Goal: Answer question/provide support

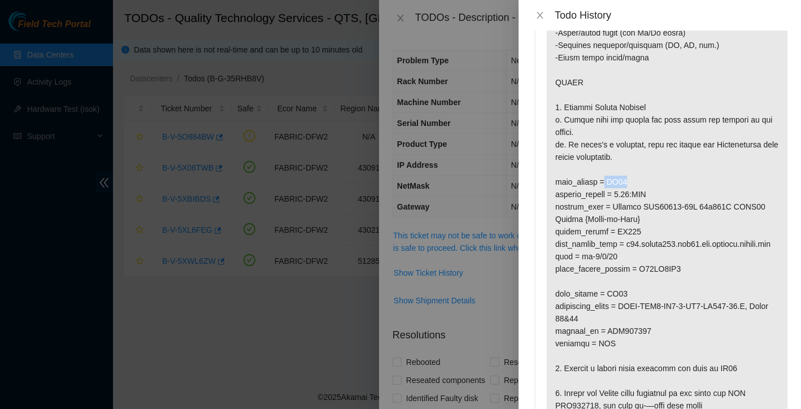
scroll to position [176, 0]
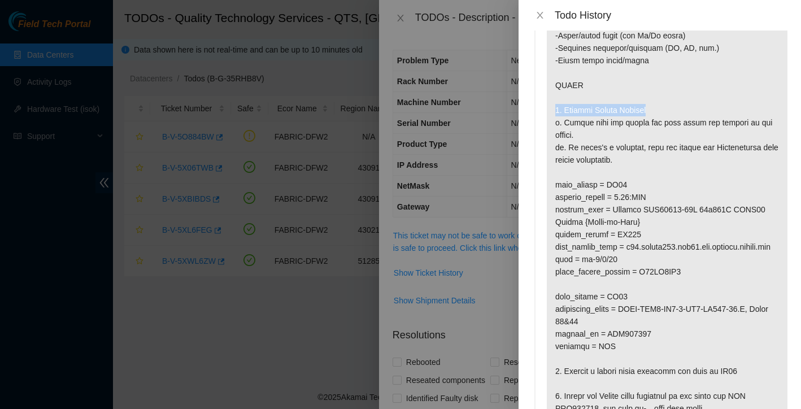
drag, startPoint x: 556, startPoint y: 134, endPoint x: 663, endPoint y: 136, distance: 106.8
click at [663, 136] on p at bounding box center [667, 172] width 241 height 576
copy p "1. Confirm Ticket Details"
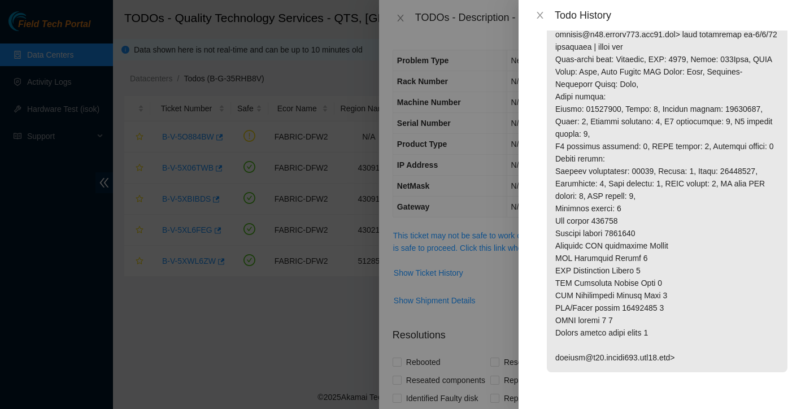
scroll to position [1968, 0]
click at [543, 12] on icon "close" at bounding box center [540, 15] width 9 height 9
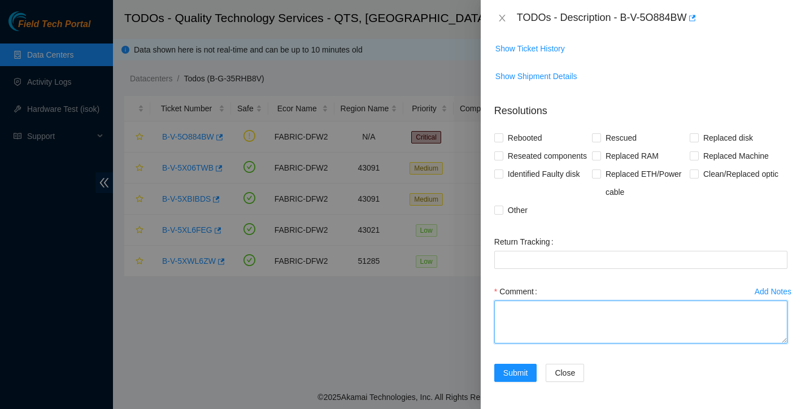
click at [524, 306] on textarea "Comment" at bounding box center [640, 322] width 293 height 43
paste textarea "1. Confirm Ticket Details"
click at [563, 335] on textarea "1. Confirm Ticket Details Ticket details dont match: Label at BX94 Ro2B101" at bounding box center [640, 322] width 293 height 43
click at [593, 336] on textarea "1. Confirm Ticket Details Ticket details dont match: Label at BX94 RO2B101" at bounding box center [640, 322] width 293 height 43
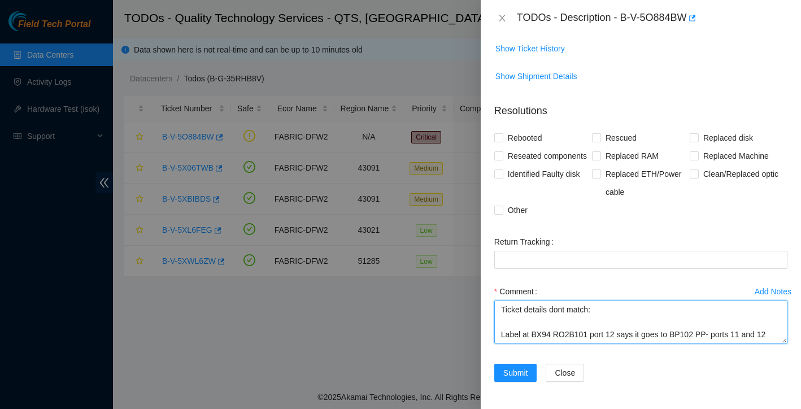
scroll to position [46, 0]
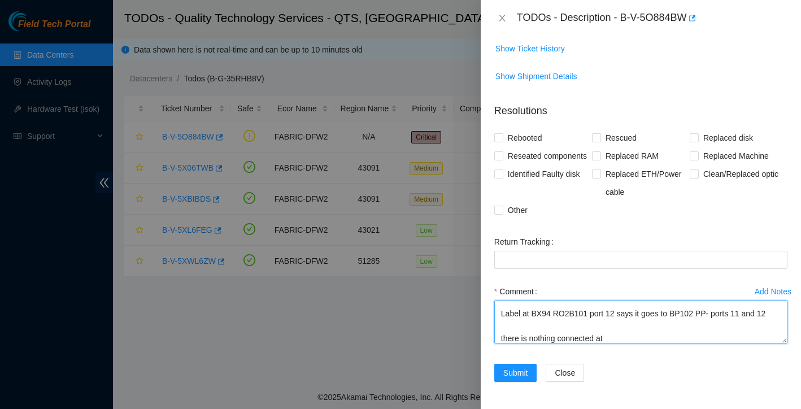
click at [502, 339] on textarea "1. Confirm Ticket Details Ticket details dont match: Label at BX94 RO2B101 port…" at bounding box center [640, 322] width 293 height 43
drag, startPoint x: 677, startPoint y: 313, endPoint x: 777, endPoint y: 310, distance: 100.0
click at [777, 310] on textarea "1. Confirm Ticket Details Ticket details dont match: Label at BX94 RO2B101 port…" at bounding box center [640, 322] width 293 height 43
click at [692, 342] on textarea "1. Confirm Ticket Details Ticket details dont match: Label at BX94 RO2B101 port…" at bounding box center [640, 322] width 293 height 43
paste textarea "BP102 PP- ports 11 and 12"
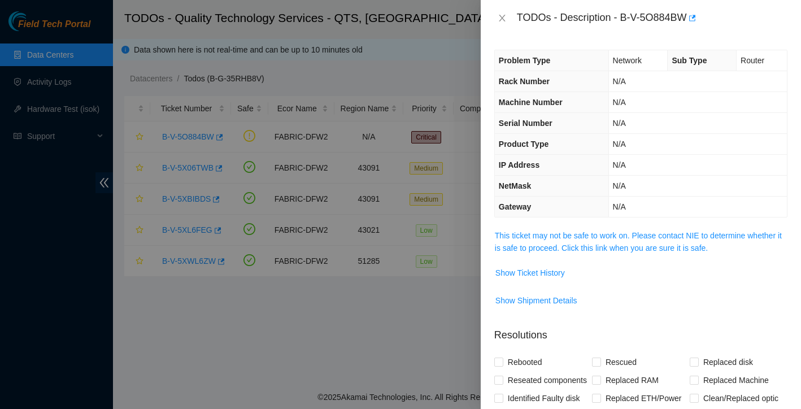
scroll to position [0, 0]
type textarea "1. Confirm Ticket Details Ticket details dont match: Label at BX94 RO2B101 port…"
click at [551, 278] on span "Show Ticket History" at bounding box center [529, 273] width 69 height 12
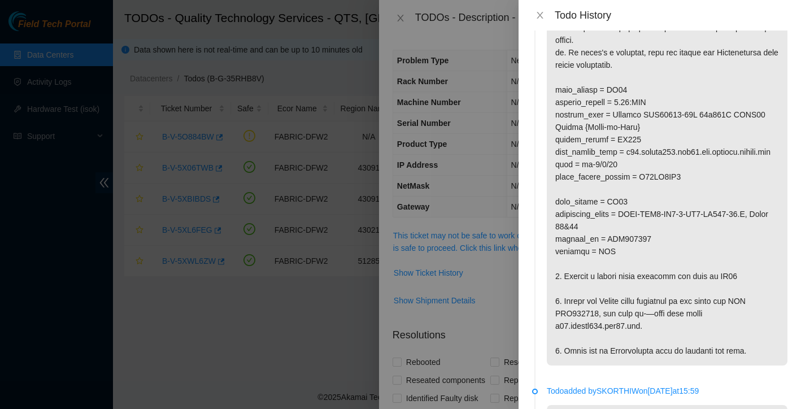
scroll to position [315, 0]
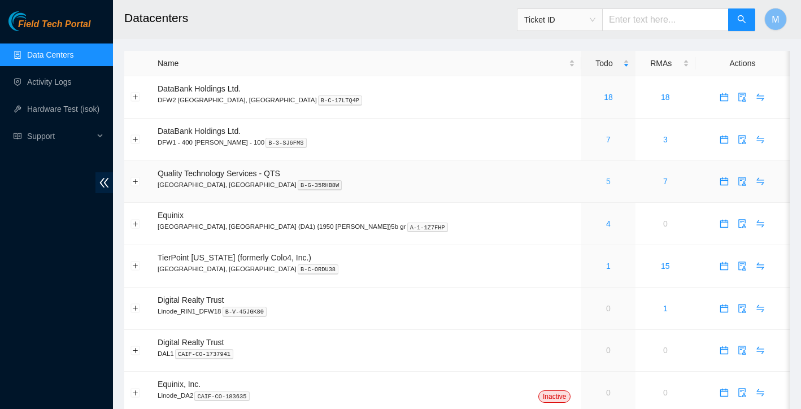
click at [606, 180] on link "5" at bounding box center [608, 181] width 5 height 9
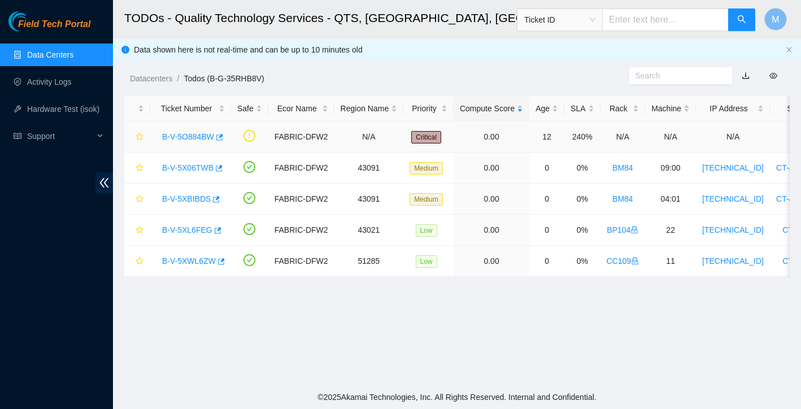
click at [214, 129] on div "B-V-5O884BW" at bounding box center [190, 137] width 68 height 18
click at [206, 139] on link "B-V-5O884BW" at bounding box center [188, 136] width 52 height 9
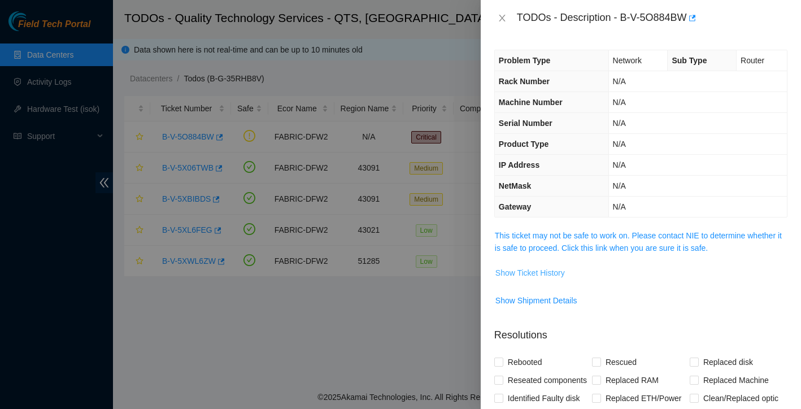
click at [551, 273] on span "Show Ticket History" at bounding box center [529, 273] width 69 height 12
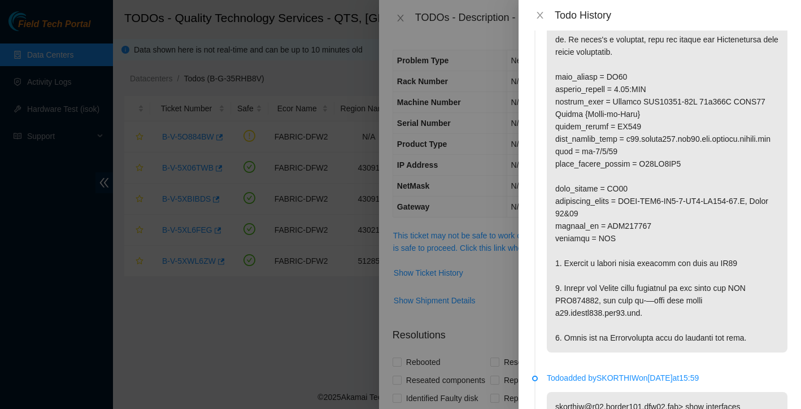
scroll to position [304, 0]
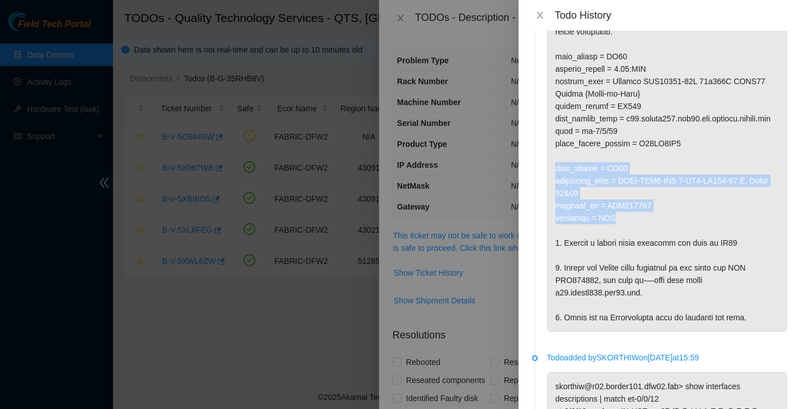
drag, startPoint x: 555, startPoint y: 206, endPoint x: 660, endPoint y: 259, distance: 118.0
click at [660, 259] on p at bounding box center [667, 44] width 241 height 576
copy p "rack_number = BX94 datacenter_panel = PPNL-DFW1-DC1-1-DH9-BP102-50.B, Ports 11&…"
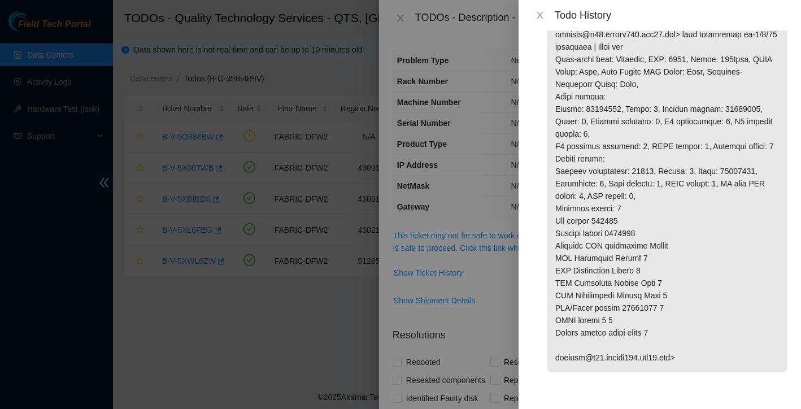
scroll to position [1968, 0]
click at [539, 16] on icon "close" at bounding box center [540, 15] width 9 height 9
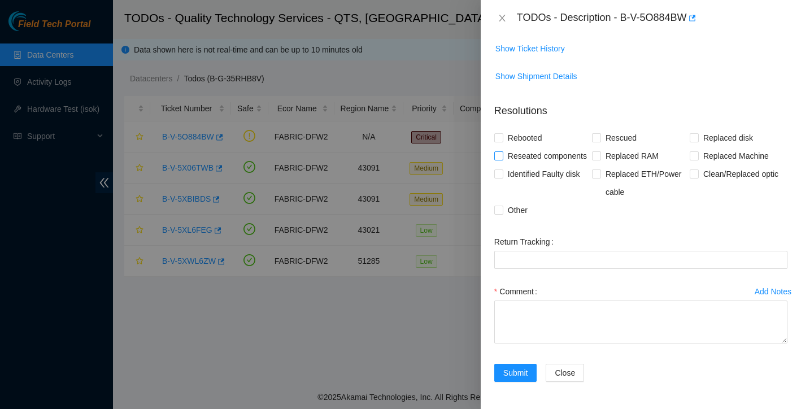
scroll to position [242, 0]
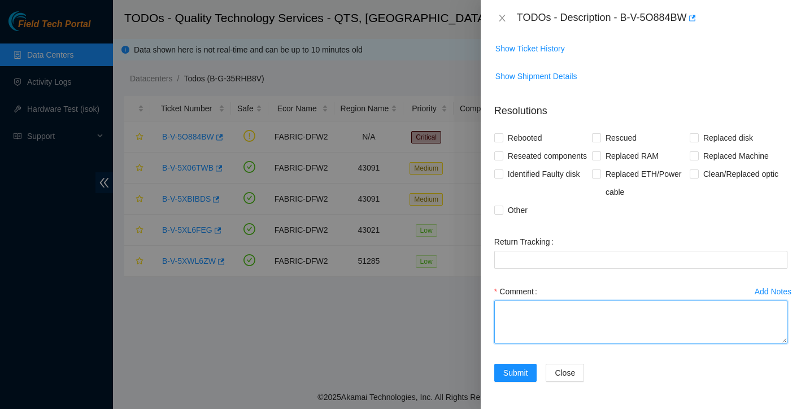
click at [535, 304] on textarea "Comment" at bounding box center [640, 322] width 293 height 43
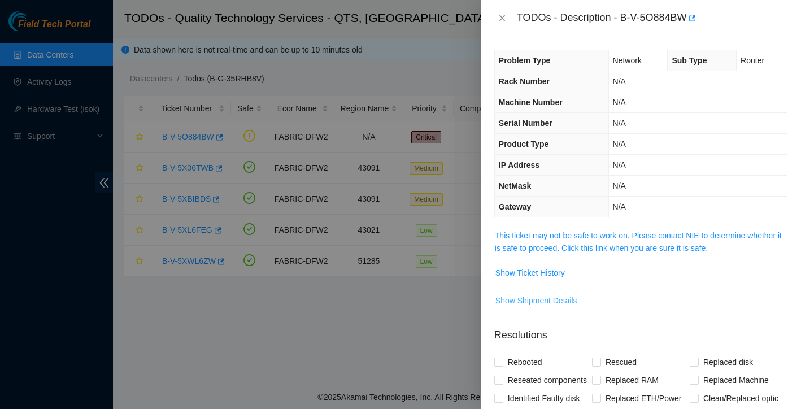
scroll to position [0, 0]
click at [554, 276] on span "Show Ticket History" at bounding box center [529, 273] width 69 height 12
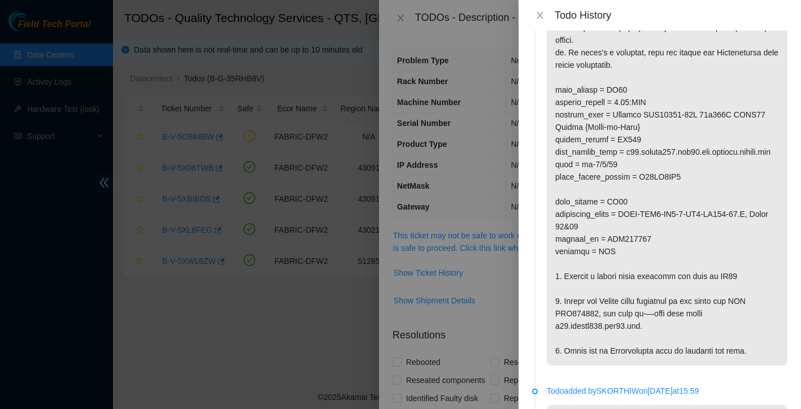
scroll to position [272, 0]
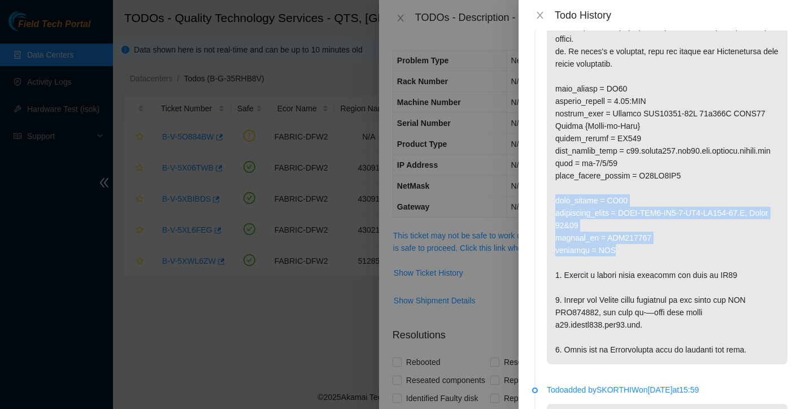
drag, startPoint x: 556, startPoint y: 238, endPoint x: 654, endPoint y: 287, distance: 108.6
click at [654, 287] on p at bounding box center [667, 76] width 241 height 576
copy p "rack_number = BX94 datacenter_panel = PPNL-DFW1-DC1-1-DH9-BP102-50.B, Ports 11&…"
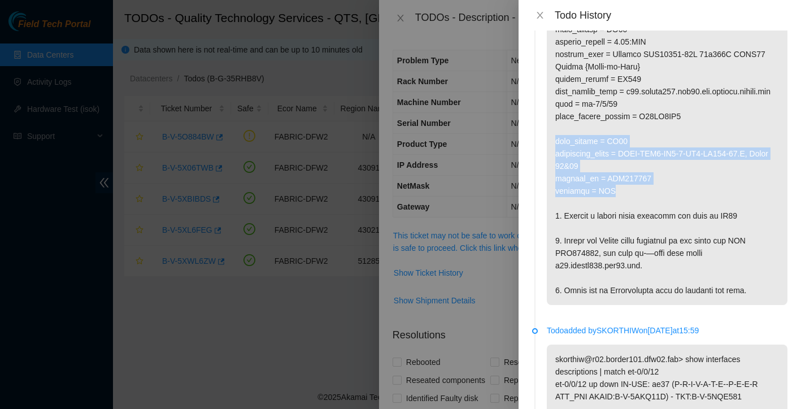
scroll to position [332, 0]
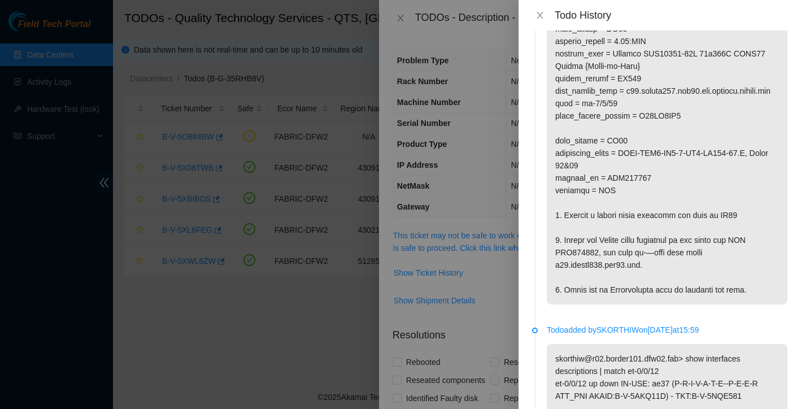
click at [481, 319] on div at bounding box center [400, 204] width 801 height 409
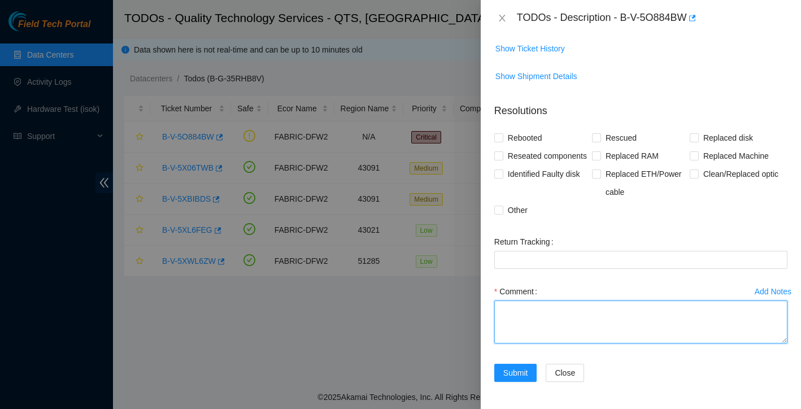
click at [566, 322] on textarea "Comment" at bounding box center [640, 322] width 293 height 43
type textarea "1"
paste textarea "rack_number = BX94 datacenter_panel = PPNL-DFW1-DC1-1-DH9-BP102-50.B, Ports 11&…"
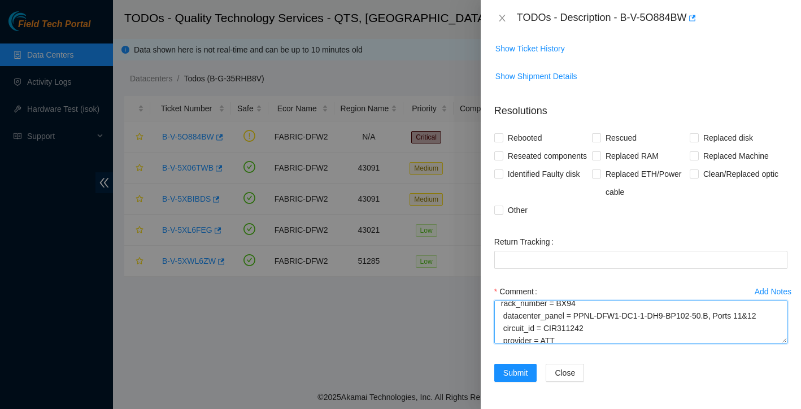
scroll to position [0, 0]
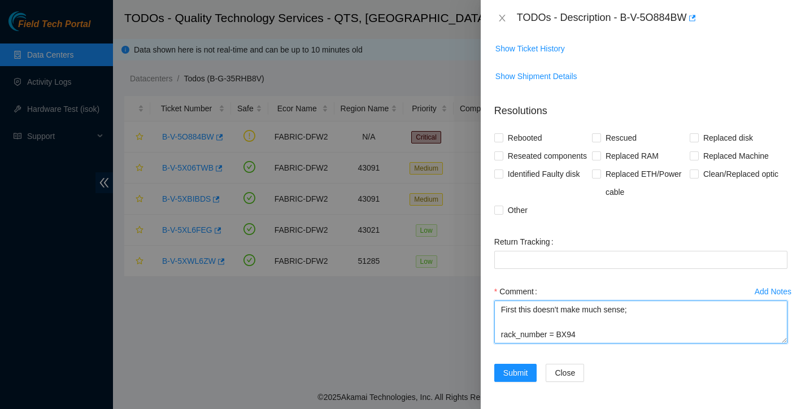
click at [638, 310] on textarea "First this doesn't make much sense; rack_number = BX94 datacenter_panel = PPNL-…" at bounding box center [640, 322] width 293 height 43
click at [581, 322] on textarea "First this doesn't make much sense says rack BX94 but next line says BP102 rack…" at bounding box center [640, 322] width 293 height 43
drag, startPoint x: 678, startPoint y: 312, endPoint x: 776, endPoint y: 312, distance: 98.3
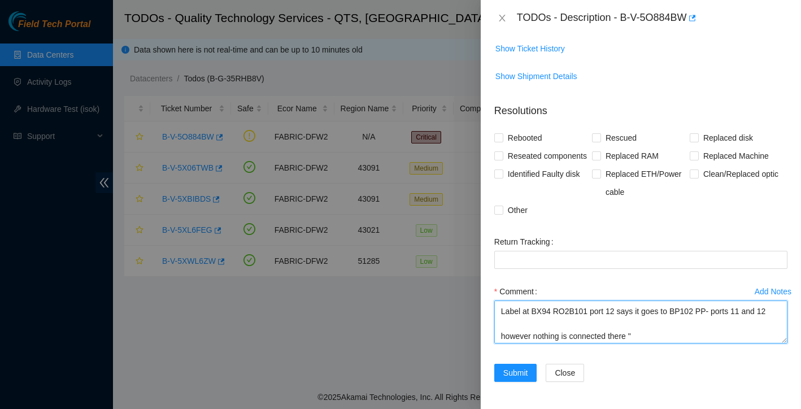
click at [776, 312] on textarea "First this doesn't make much sense says rack BX94 but next line says BP102 rack…" at bounding box center [640, 322] width 293 height 43
click at [710, 337] on textarea "First this doesn't make much sense says rack BX94 but next line says BP102 rack…" at bounding box center [640, 322] width 293 height 43
paste textarea "BP102 PP- ports 11 and 12"
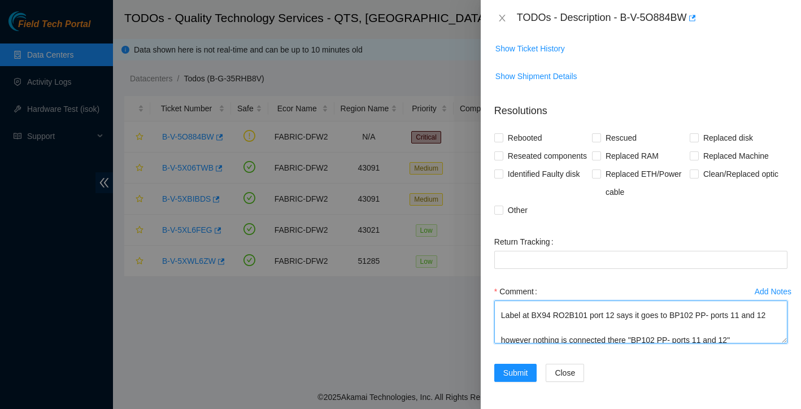
scroll to position [80, 0]
drag, startPoint x: 532, startPoint y: 324, endPoint x: 620, endPoint y: 324, distance: 88.1
click at [620, 324] on textarea "First this doesn't make much sense says rack BX94 but next line says BP102 rack…" at bounding box center [640, 322] width 293 height 43
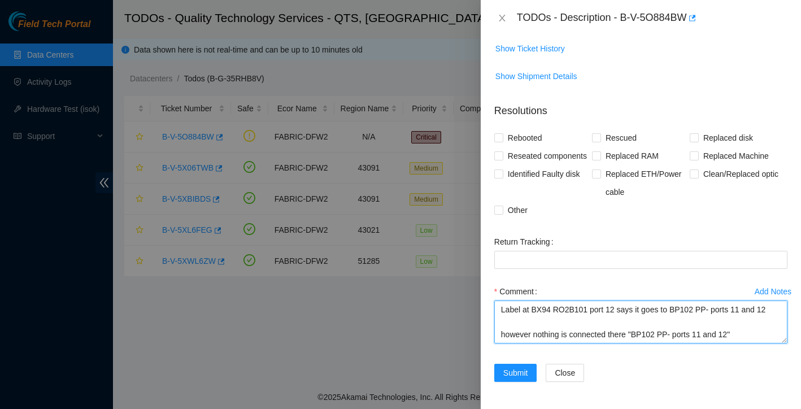
scroll to position [107, 0]
click at [530, 342] on textarea "First this doesn't make much sense says rack BX94 but next line says BP102 rack…" at bounding box center [640, 322] width 293 height 43
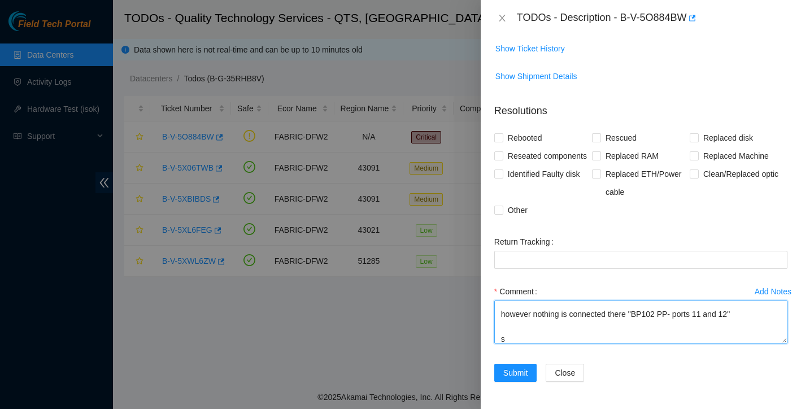
scroll to position [108, 0]
paste textarea "BX94 RO2B101 port 12"
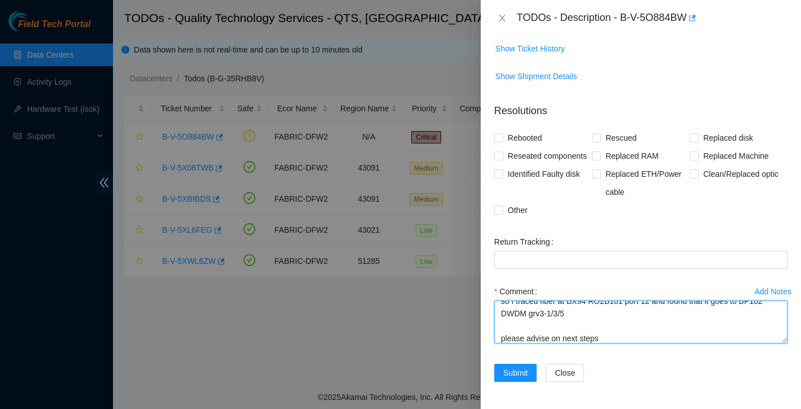
scroll to position [233, 0]
click at [585, 324] on textarea "First this doesn't make much sense says rack BX94 but next line says BP102 rack…" at bounding box center [640, 322] width 293 height 43
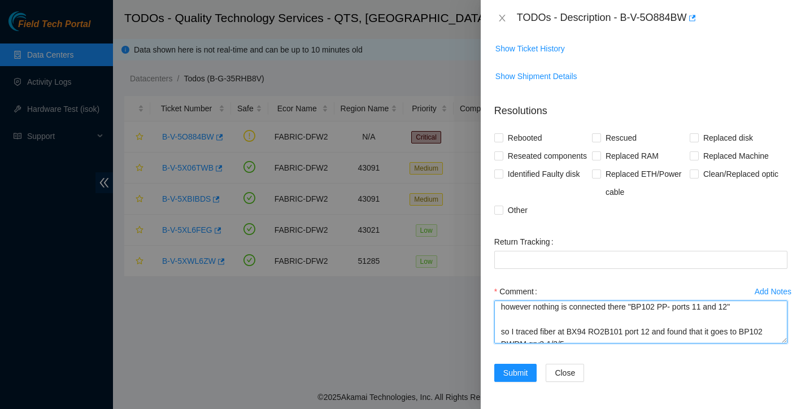
scroll to position [116, 0]
drag, startPoint x: 570, startPoint y: 340, endPoint x: 656, endPoint y: 337, distance: 86.5
click at [656, 337] on textarea "First this doesn't make much sense says rack BX94 but next line says BP102 rack…" at bounding box center [640, 322] width 293 height 43
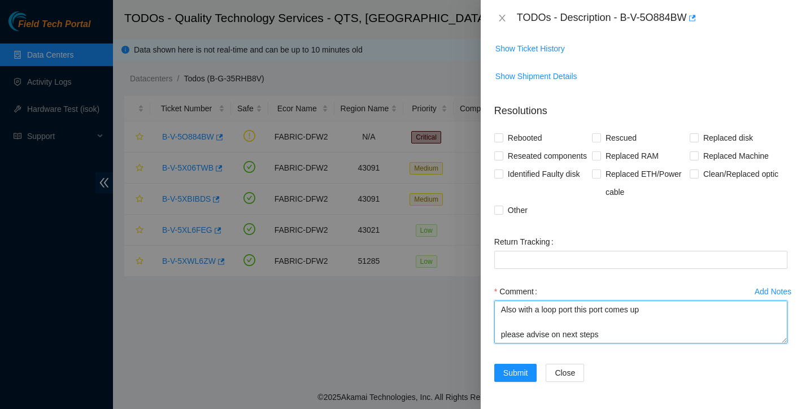
scroll to position [180, 0]
click at [664, 315] on textarea "First this doesn't make much sense says rack BX94 but next line says BP102 rack…" at bounding box center [640, 322] width 293 height 43
paste textarea "BX94 RO2B101 port 12"
type textarea "First this doesn't make much sense says rack BX94 but next line says BP102 rack…"
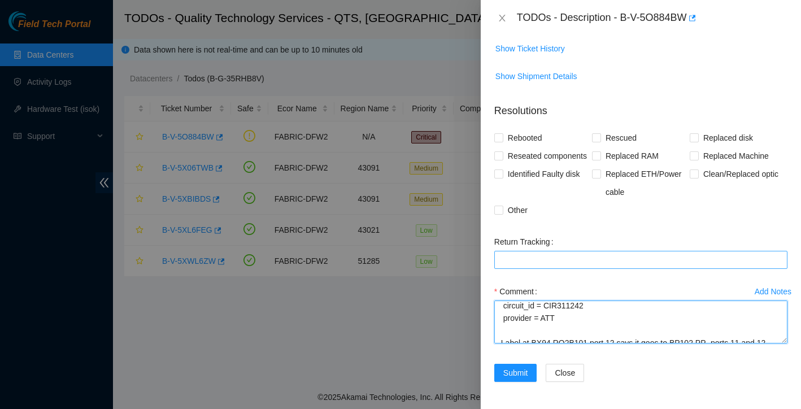
scroll to position [0, 0]
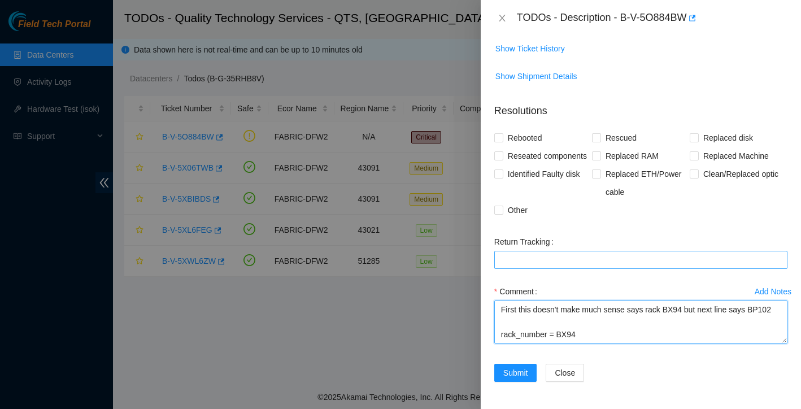
drag, startPoint x: 620, startPoint y: 343, endPoint x: 576, endPoint y: 265, distance: 90.0
click at [576, 265] on form "Resolutions Rebooted Rescued Replaced disk Reseated components Replaced RAM Rep…" at bounding box center [640, 244] width 293 height 301
click at [541, 328] on textarea "First this doesn't make much sense says rack BX94 but next line says BP102 rack…" at bounding box center [640, 322] width 293 height 43
drag, startPoint x: 500, startPoint y: 317, endPoint x: 578, endPoint y: 373, distance: 95.9
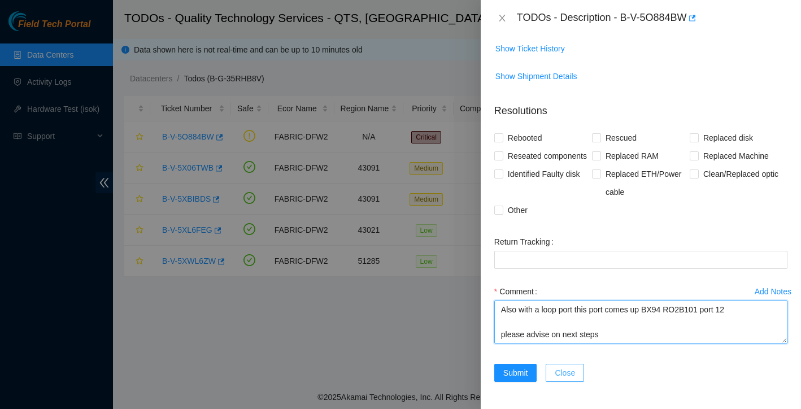
click at [578, 373] on form "Resolutions Rebooted Rescued Replaced disk Reseated components Replaced RAM Rep…" at bounding box center [640, 244] width 293 height 301
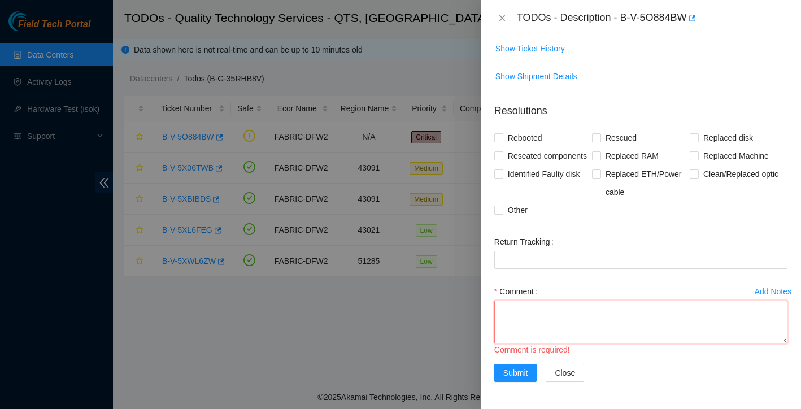
scroll to position [0, 0]
paste textarea "First this doesn't make much sense says rack BX94 but next line says BP102 rack…"
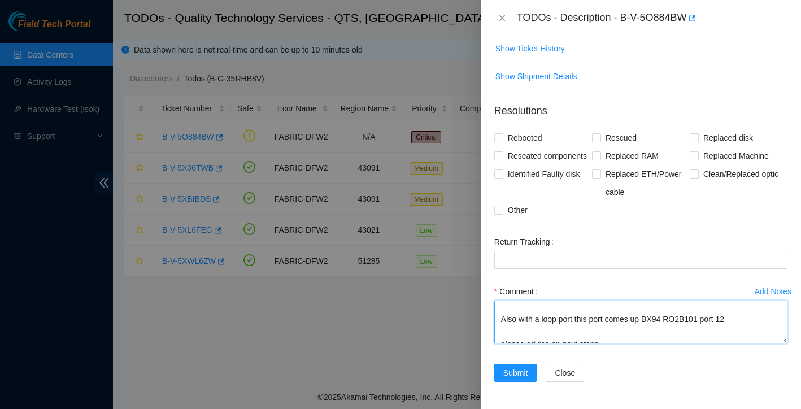
scroll to position [167, 0]
click at [539, 328] on textarea "First this doesn't make much sense says rack BX94 but next line says BP102 rack…" at bounding box center [640, 322] width 293 height 43
click at [524, 340] on textarea "First this doesn't make much sense says rack BX94 but next line says BP102 rack…" at bounding box center [640, 322] width 293 height 43
paste textarea "Rx and Tx both 5.5 ish at that location"
click at [622, 340] on textarea "First this doesn't make much sense says rack BX94 but next line says BP102 rack…" at bounding box center [640, 322] width 293 height 43
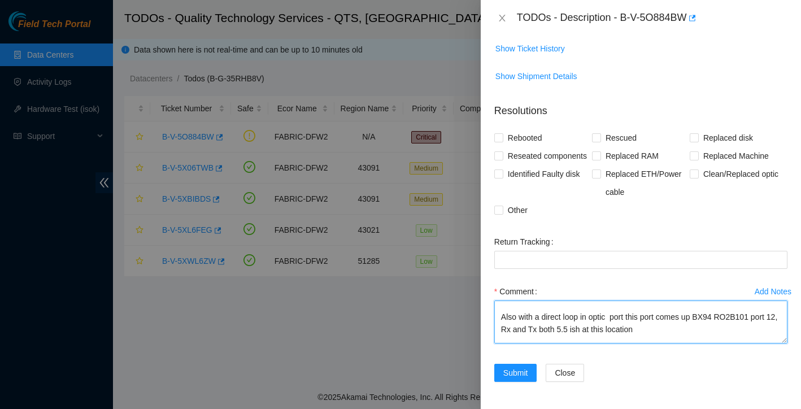
drag, startPoint x: 622, startPoint y: 340, endPoint x: 675, endPoint y: 338, distance: 53.1
click at [675, 338] on textarea "First this doesn't make much sense says rack BX94 but next line says BP102 rack…" at bounding box center [640, 322] width 293 height 43
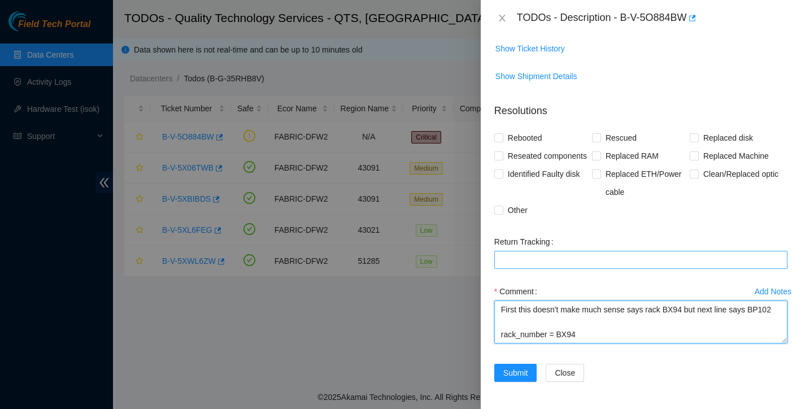
drag, startPoint x: 623, startPoint y: 348, endPoint x: 563, endPoint y: 260, distance: 106.9
click at [563, 260] on form "Resolutions Rebooted Rescued Replaced disk Reseated components Replaced RAM Rep…" at bounding box center [640, 244] width 293 height 301
type textarea "First this doesn't make much sense says rack BX94 but next line says BP102 rack…"
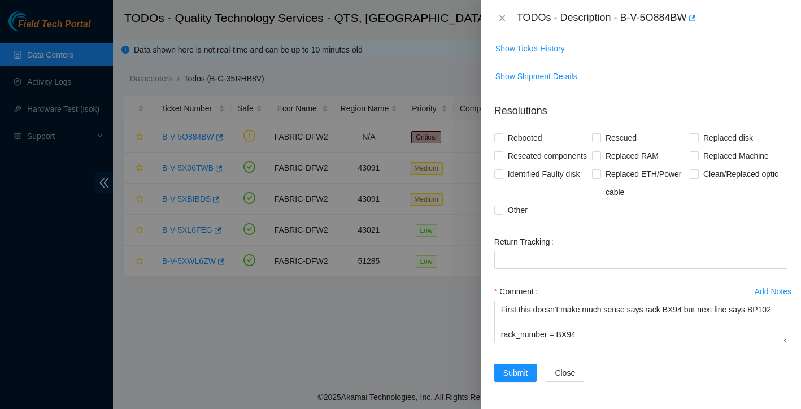
click at [594, 239] on form "Resolutions Rebooted Rescued Replaced disk Reseated components Replaced RAM Rep…" at bounding box center [640, 244] width 293 height 301
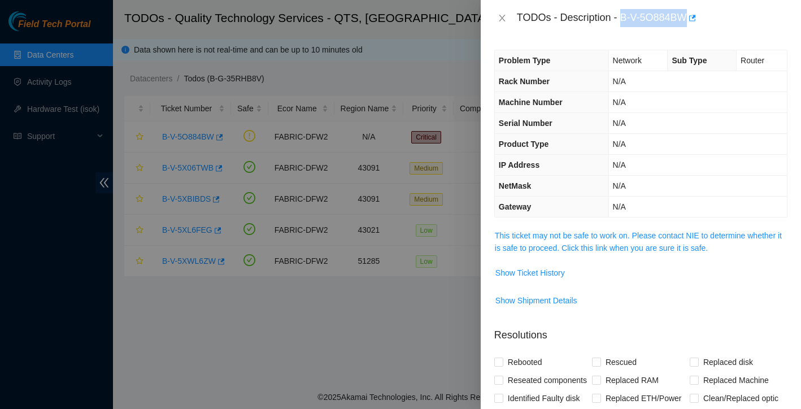
drag, startPoint x: 624, startPoint y: 15, endPoint x: 691, endPoint y: 14, distance: 66.7
click at [691, 14] on div "TODOs - Description - B-V-5O884BW" at bounding box center [652, 18] width 271 height 18
copy div "B-V-5O884BW"
click at [505, 20] on icon "close" at bounding box center [502, 18] width 9 height 9
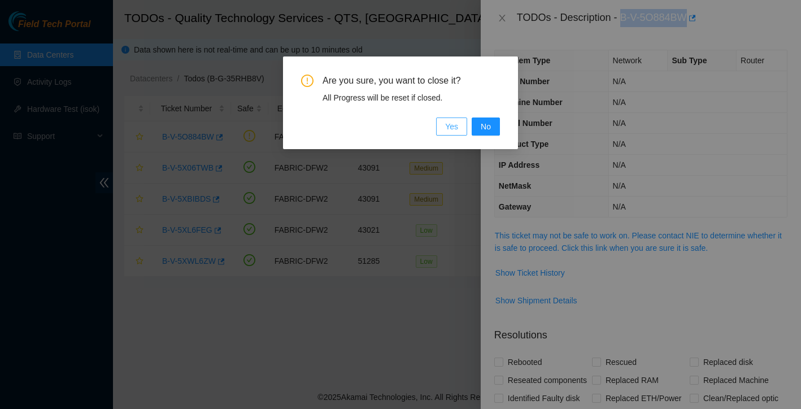
click at [452, 124] on span "Yes" at bounding box center [451, 126] width 13 height 12
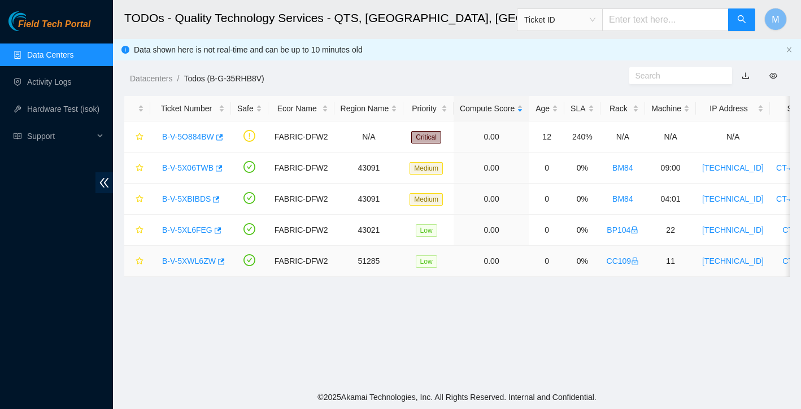
click at [199, 263] on link "B-V-5XWL6ZW" at bounding box center [189, 260] width 54 height 9
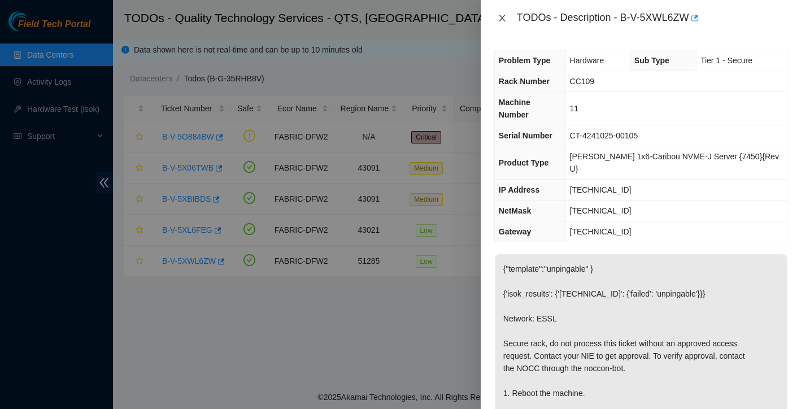
click at [503, 20] on icon "close" at bounding box center [502, 18] width 6 height 7
